Goal: Navigation & Orientation: Find specific page/section

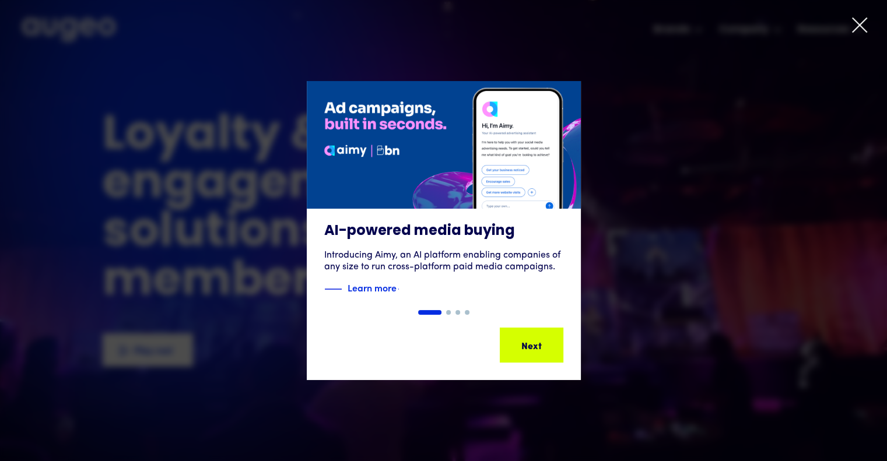
click at [860, 28] on icon at bounding box center [859, 24] width 17 height 17
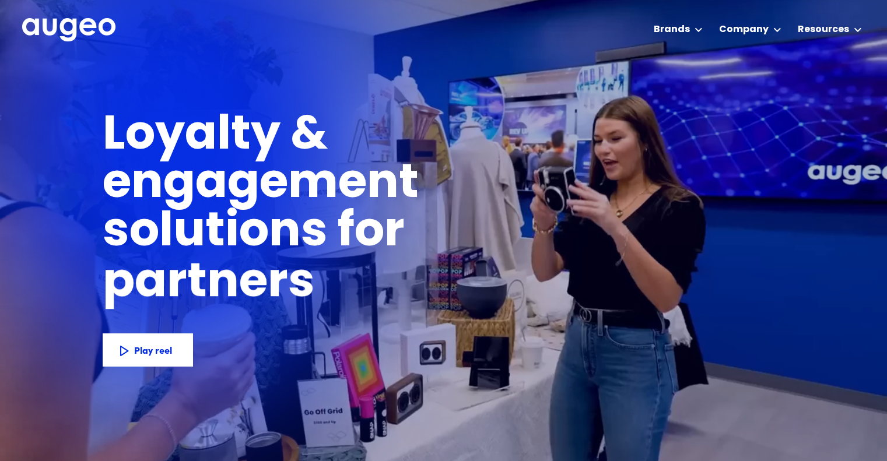
click at [76, 30] on img "home" at bounding box center [68, 30] width 93 height 24
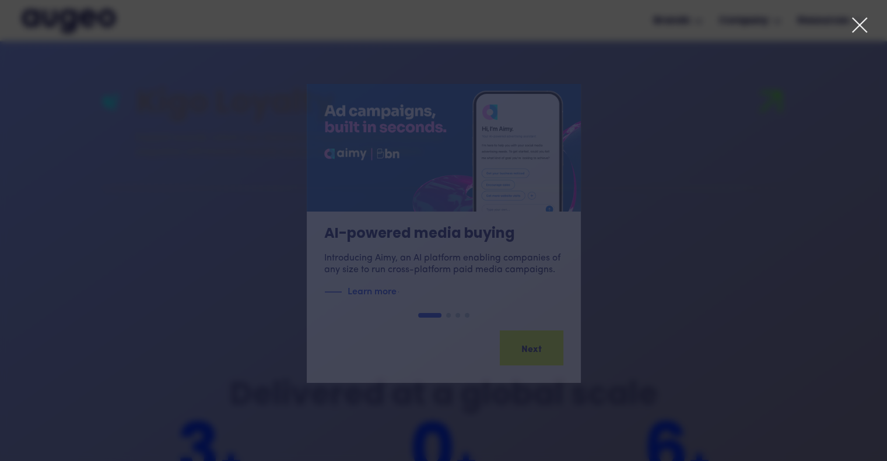
click at [865, 23] on icon at bounding box center [859, 24] width 17 height 17
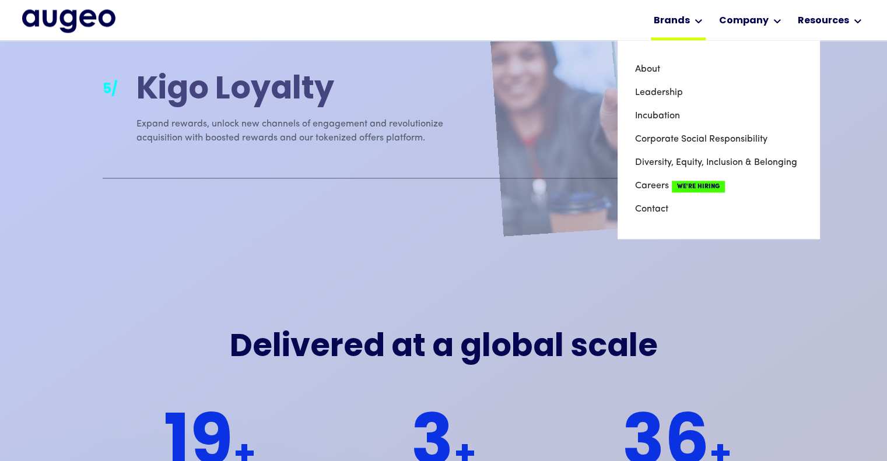
scroll to position [1764, 0]
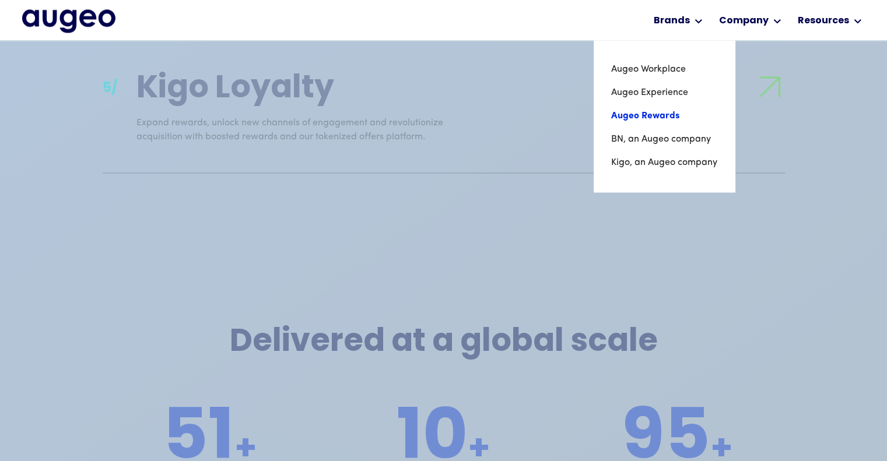
click at [670, 108] on link "Augeo Rewards" at bounding box center [664, 115] width 106 height 23
